Goal: Task Accomplishment & Management: Use online tool/utility

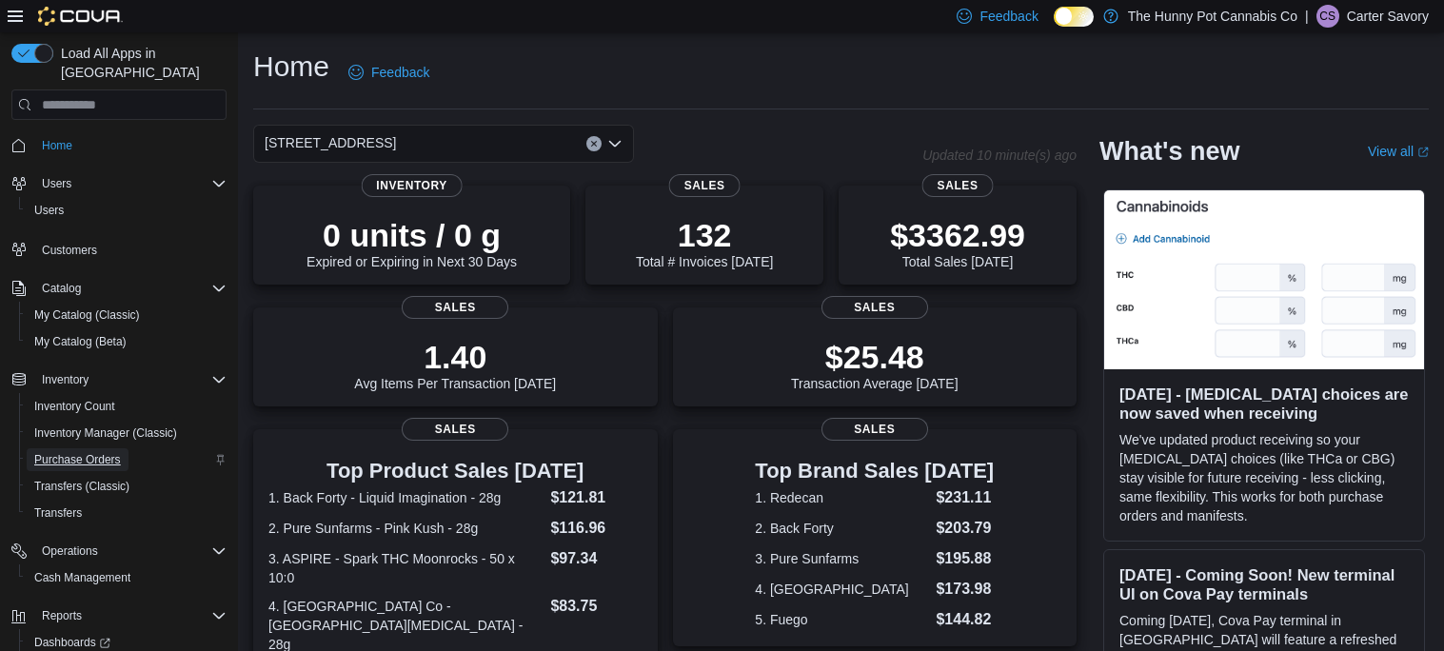
click at [79, 452] on span "Purchase Orders" at bounding box center [77, 459] width 87 height 15
